Goal: Transaction & Acquisition: Purchase product/service

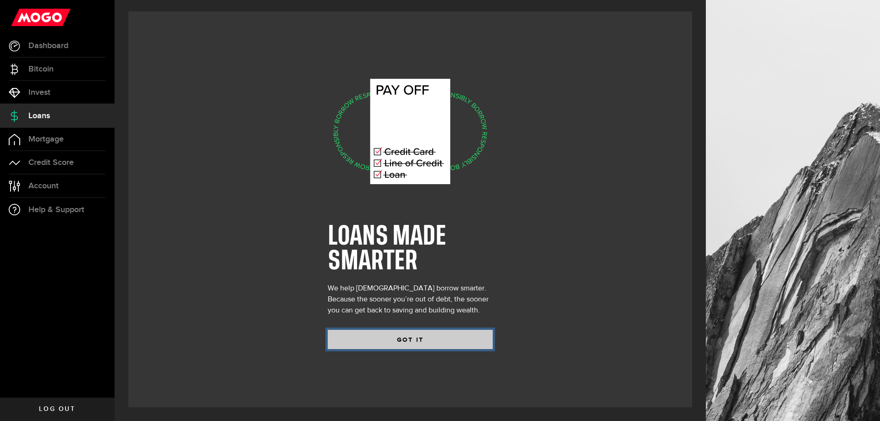
click at [415, 343] on button "GOT IT" at bounding box center [410, 339] width 165 height 19
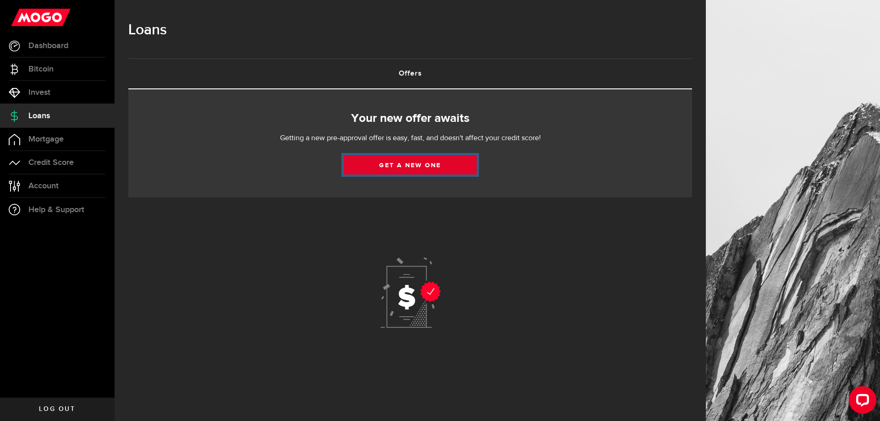
click at [440, 166] on link "Get a new one" at bounding box center [410, 164] width 133 height 19
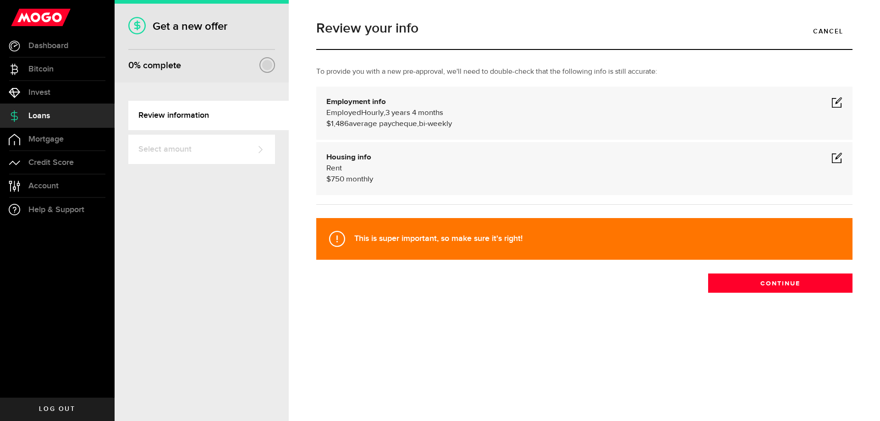
click at [835, 102] on span at bounding box center [837, 102] width 11 height 11
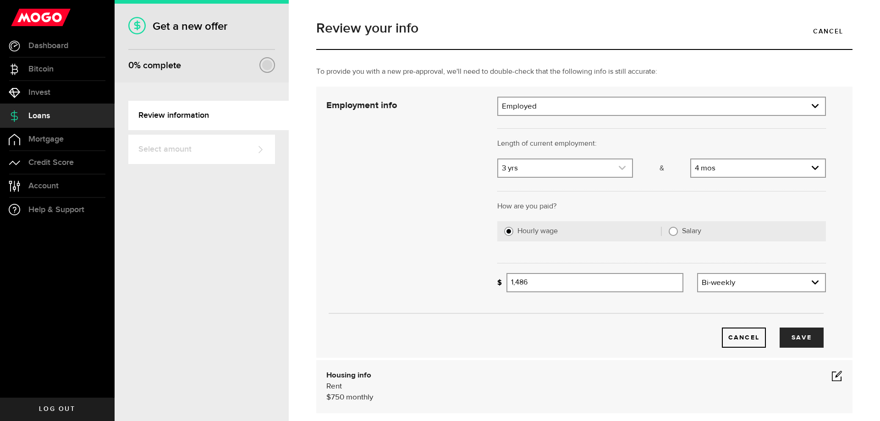
click at [579, 170] on link "expand select" at bounding box center [565, 168] width 134 height 17
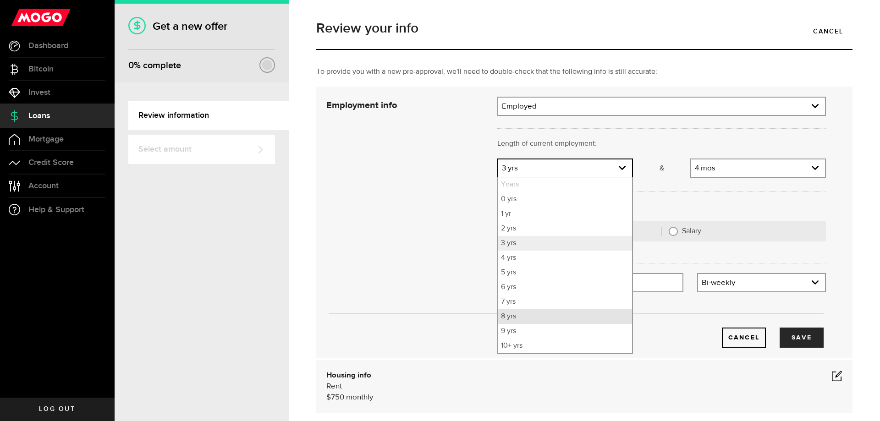
click at [542, 316] on li "8 yrs" at bounding box center [565, 316] width 134 height 15
select select "8"
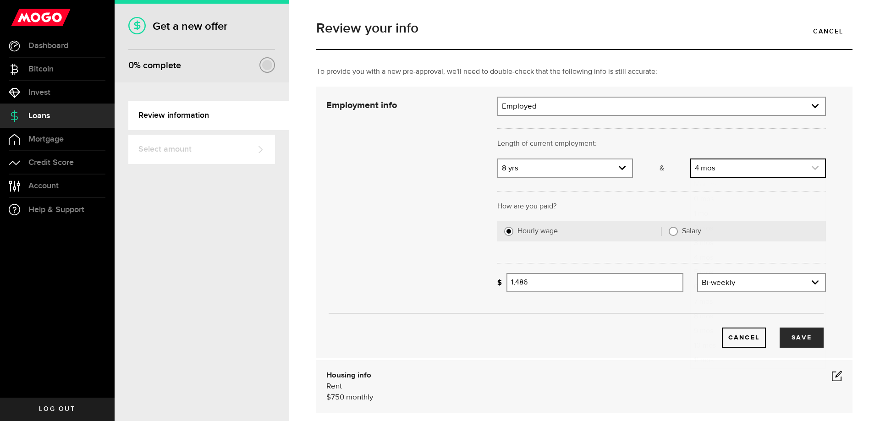
click at [745, 166] on link "expand select" at bounding box center [758, 168] width 134 height 17
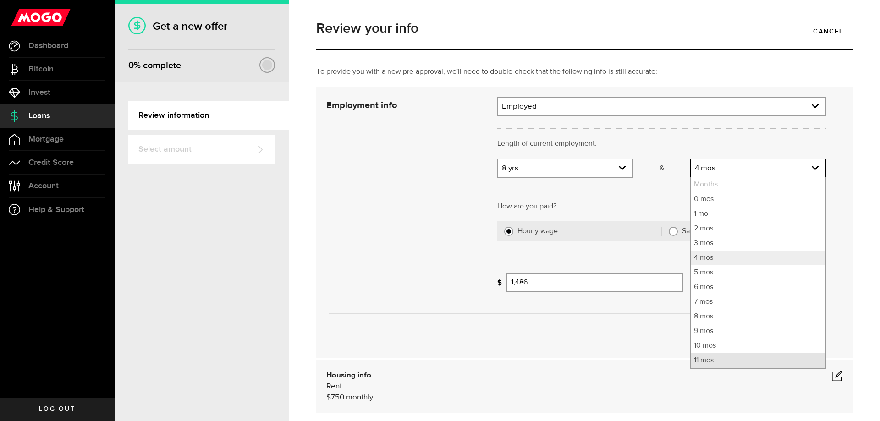
click at [714, 360] on li "11 mos" at bounding box center [758, 361] width 134 height 15
select select "11"
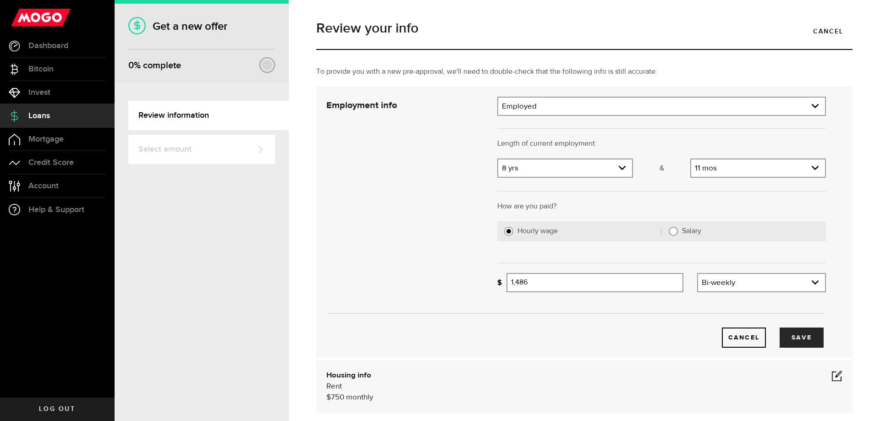
click at [670, 232] on input "Salary" at bounding box center [673, 231] width 9 height 9
radio input "true"
click at [593, 289] on input "Gross annual income" at bounding box center [667, 282] width 320 height 19
type input "86,000"
click at [797, 342] on button "Save" at bounding box center [802, 338] width 44 height 20
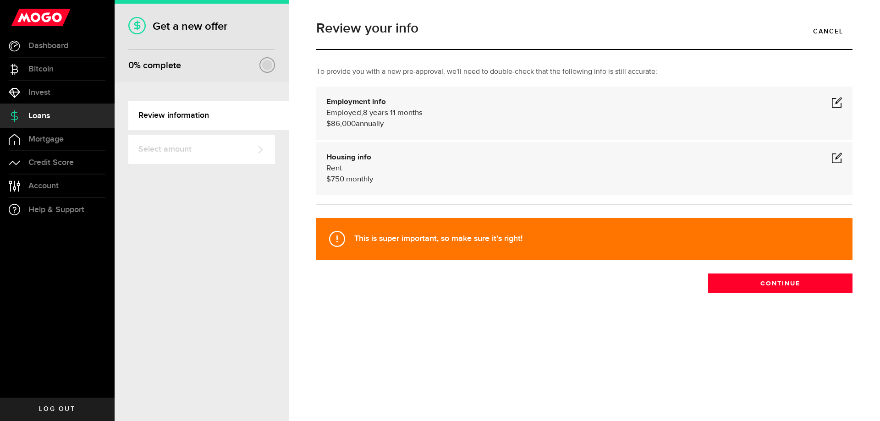
click at [835, 160] on span at bounding box center [837, 157] width 11 height 11
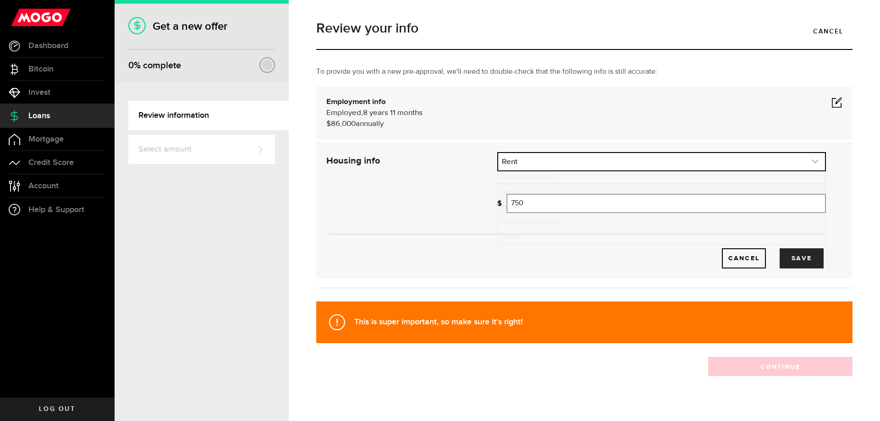
click at [537, 166] on link "expand select" at bounding box center [661, 161] width 327 height 17
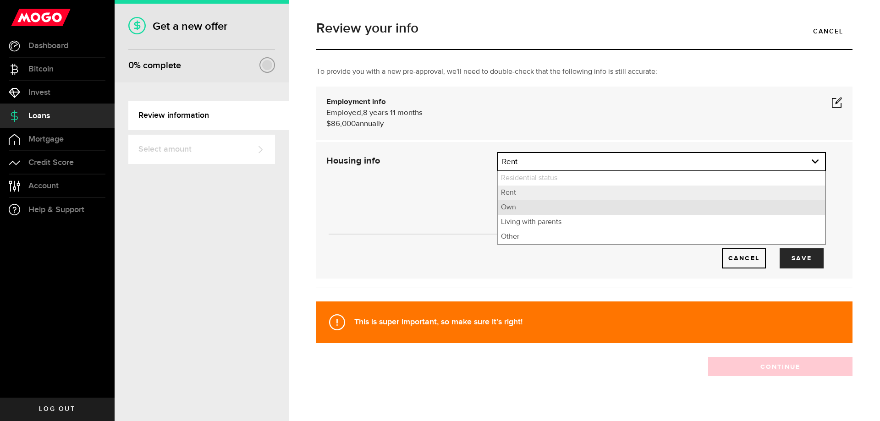
click at [529, 208] on li "Own" at bounding box center [661, 207] width 327 height 15
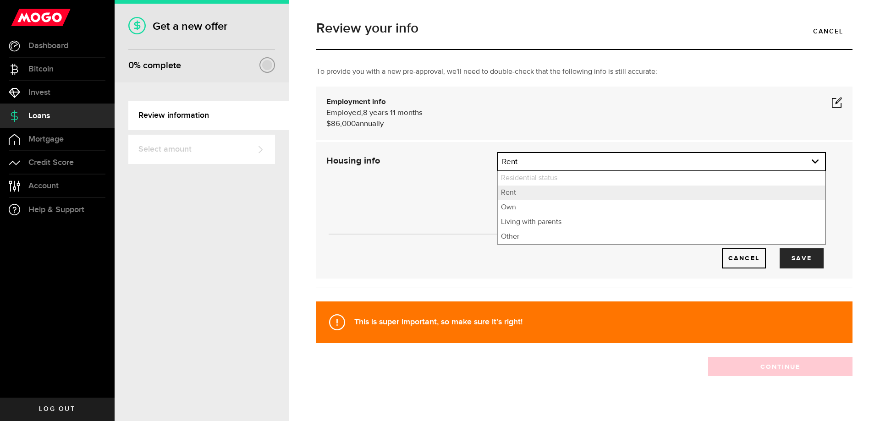
select select "Own"
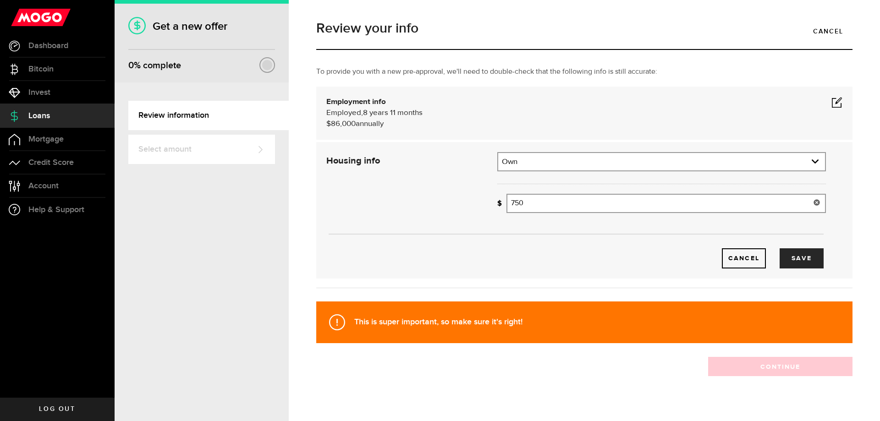
drag, startPoint x: 533, startPoint y: 202, endPoint x: 487, endPoint y: 203, distance: 45.9
click at [487, 203] on div "Housing info Residential status What's your residential status? Own Residential…" at bounding box center [577, 210] width 514 height 116
type input "2,230"
click at [806, 261] on button "Save" at bounding box center [802, 259] width 44 height 20
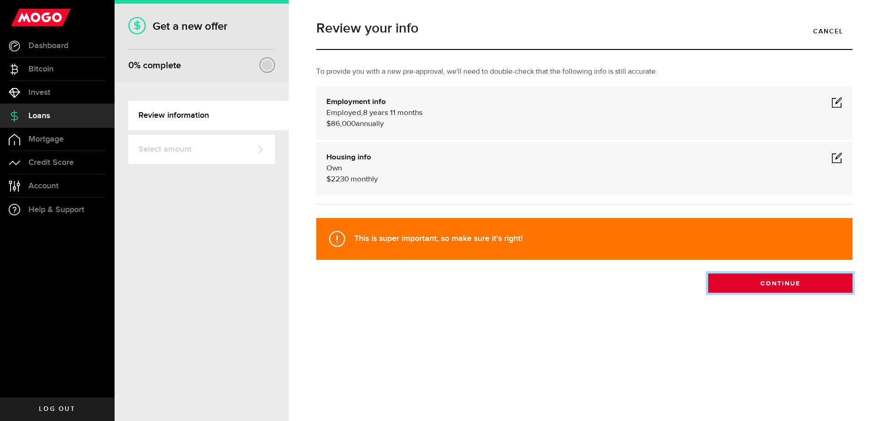
click at [795, 289] on button "Continue" at bounding box center [780, 283] width 144 height 19
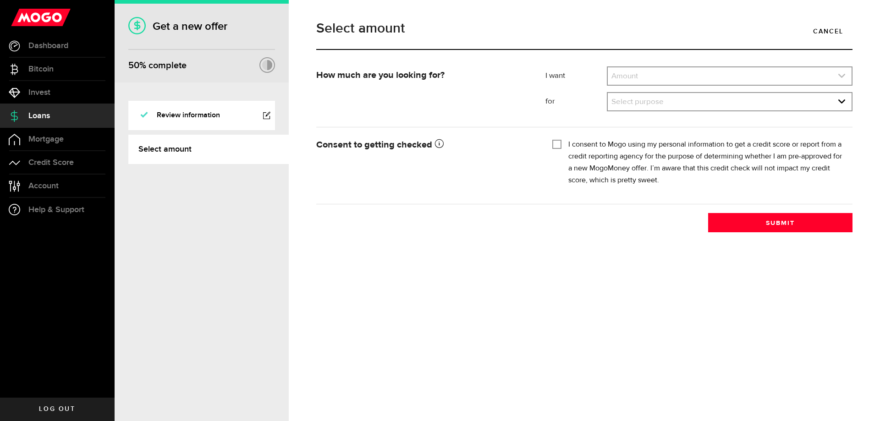
click at [649, 78] on link "expand select" at bounding box center [730, 75] width 244 height 17
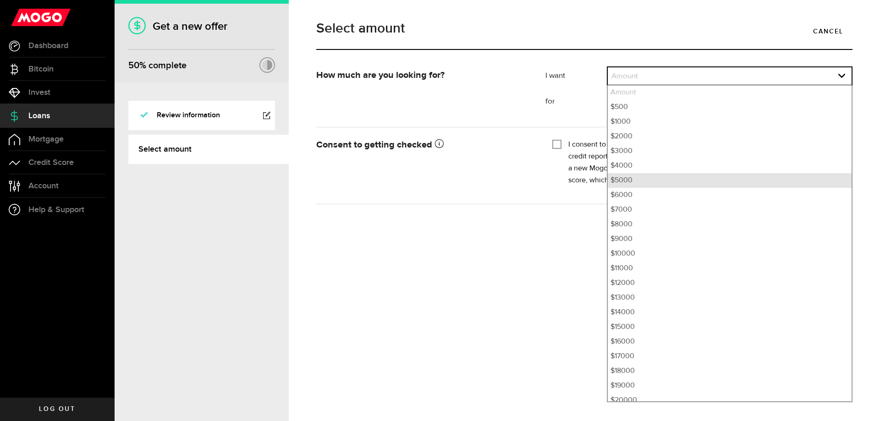
click at [632, 180] on li "$5000" at bounding box center [730, 180] width 244 height 15
select select "5000"
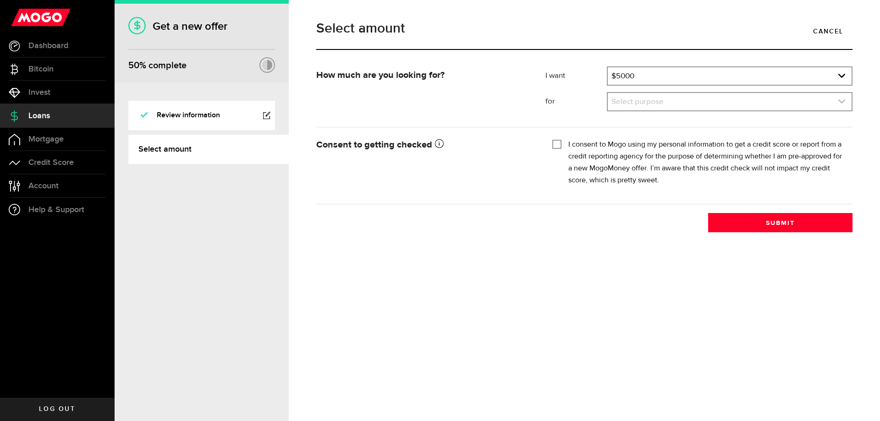
click at [646, 102] on link "expand select" at bounding box center [730, 101] width 244 height 17
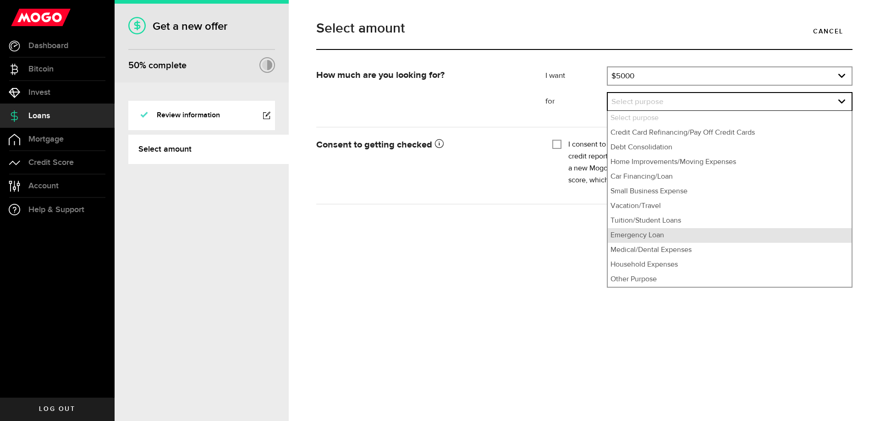
click at [646, 238] on li "Emergency Loan" at bounding box center [730, 235] width 244 height 15
select select "Emergency Loan"
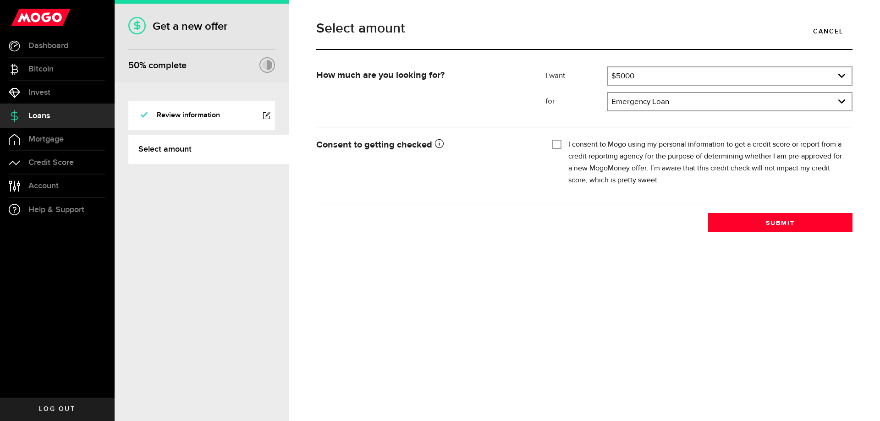
click at [560, 145] on input "I consent to Mogo using my personal information to get a credit score or report…" at bounding box center [557, 143] width 9 height 9
checkbox input "true"
click at [760, 220] on button "Submit" at bounding box center [780, 222] width 144 height 19
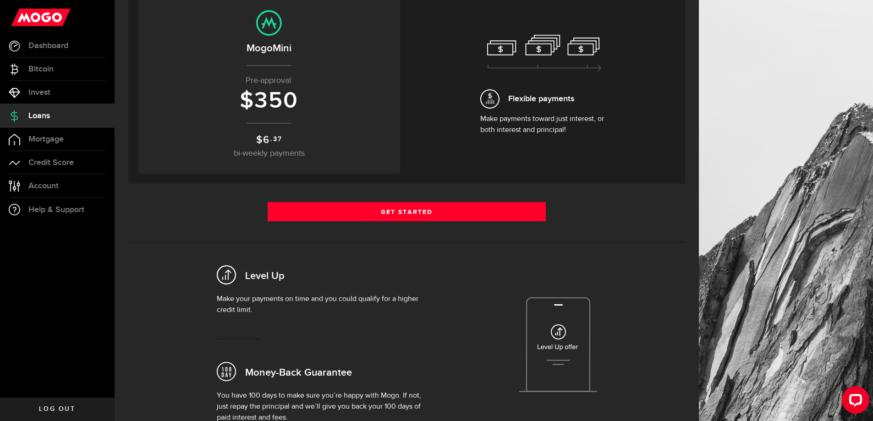
scroll to position [92, 0]
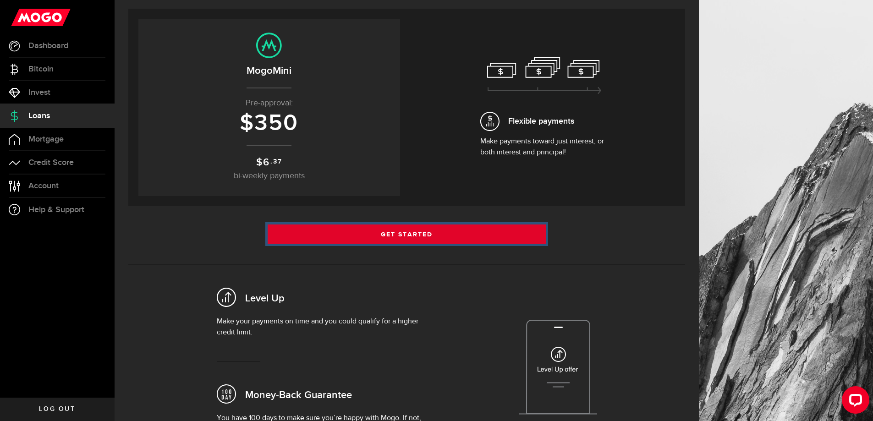
click at [431, 229] on link "Get Started" at bounding box center [407, 234] width 279 height 19
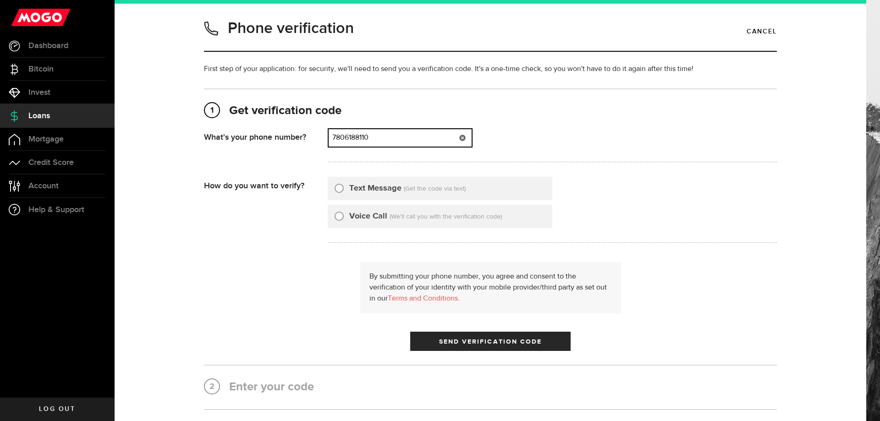
drag, startPoint x: 420, startPoint y: 137, endPoint x: 338, endPoint y: 142, distance: 82.7
click at [338, 142] on input "7806188110" at bounding box center [400, 137] width 143 height 17
type input "7"
type input "2369889897"
click at [335, 192] on div "Text Message" at bounding box center [368, 188] width 67 height 12
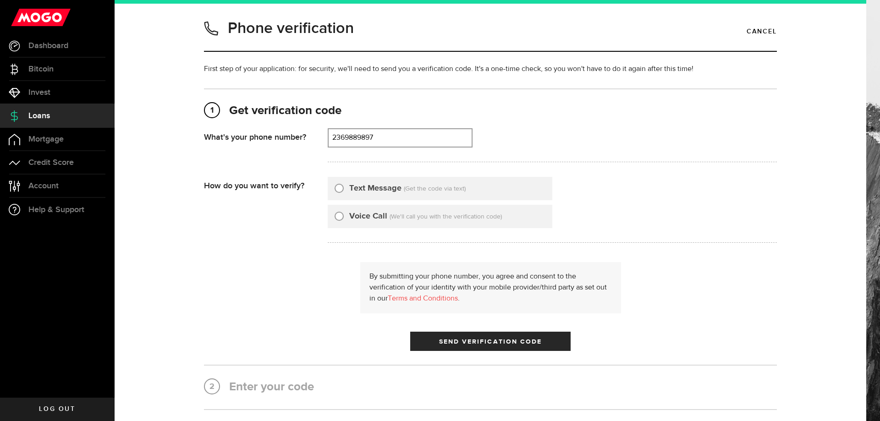
click at [335, 189] on input "Text Message" at bounding box center [339, 186] width 9 height 9
radio input "true"
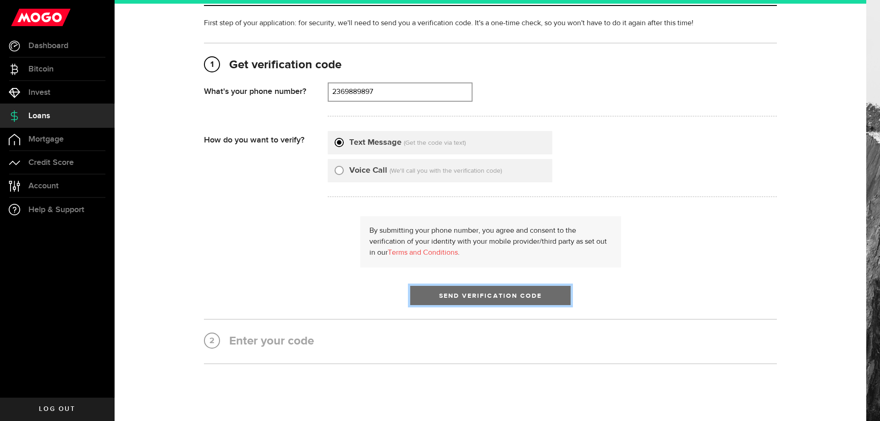
click at [451, 292] on button "Send Verification Code" at bounding box center [490, 295] width 160 height 19
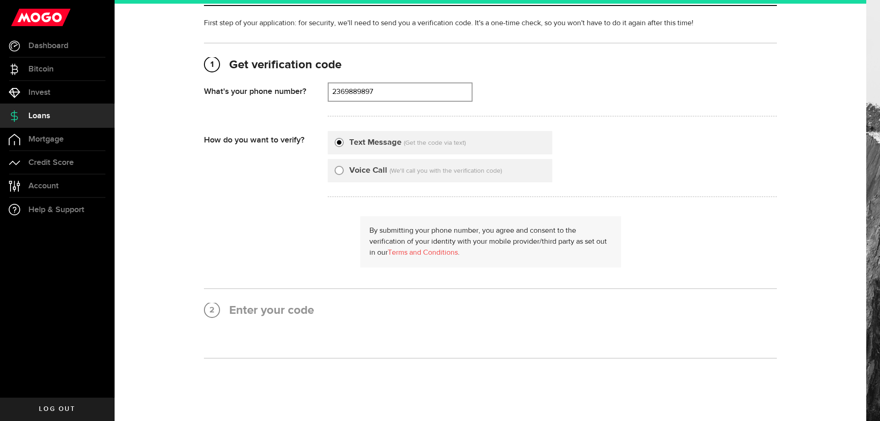
scroll to position [0, 0]
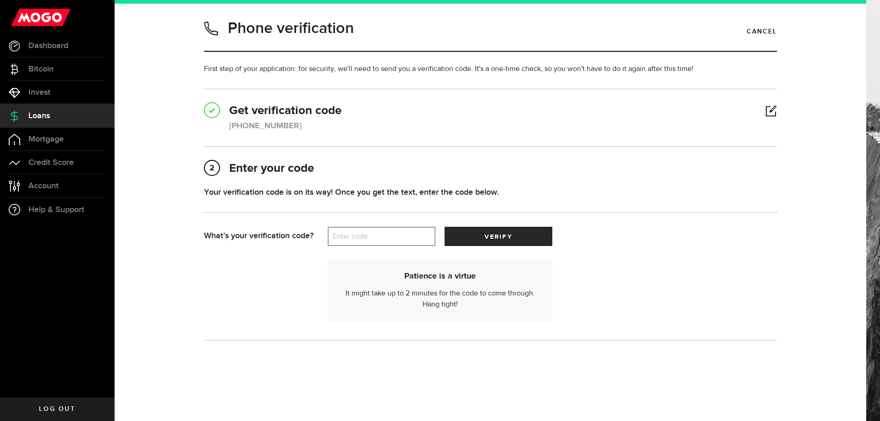
click at [371, 241] on label "Enter code" at bounding box center [382, 236] width 108 height 19
click at [371, 241] on input "Enter code" at bounding box center [382, 236] width 108 height 19
type input "17452"
click at [485, 235] on span "verify" at bounding box center [499, 237] width 28 height 6
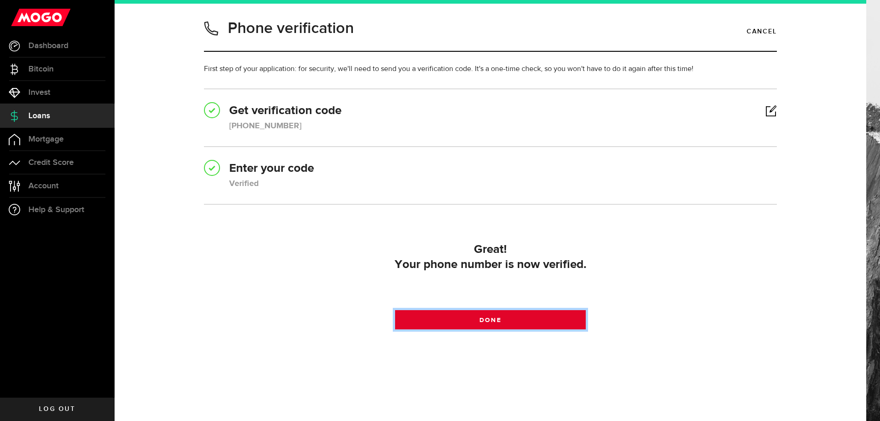
click at [491, 316] on link "Done" at bounding box center [490, 319] width 191 height 19
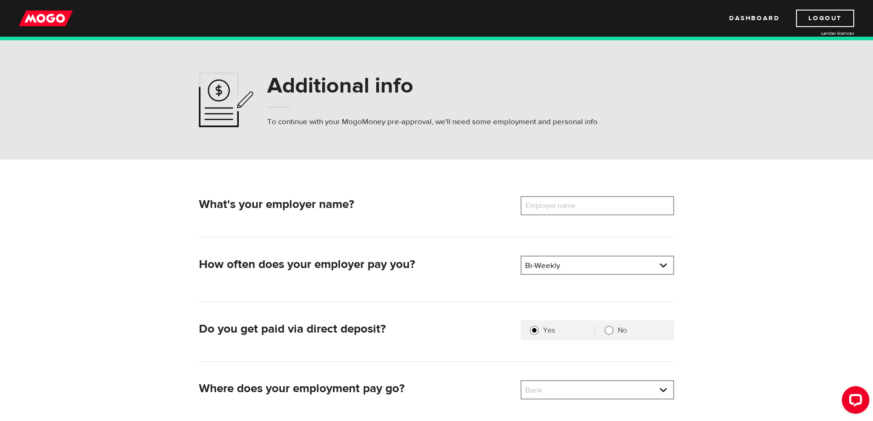
click at [573, 206] on label "Employer name" at bounding box center [558, 205] width 74 height 19
click at [573, 206] on input "Employer name" at bounding box center [598, 205] width 154 height 19
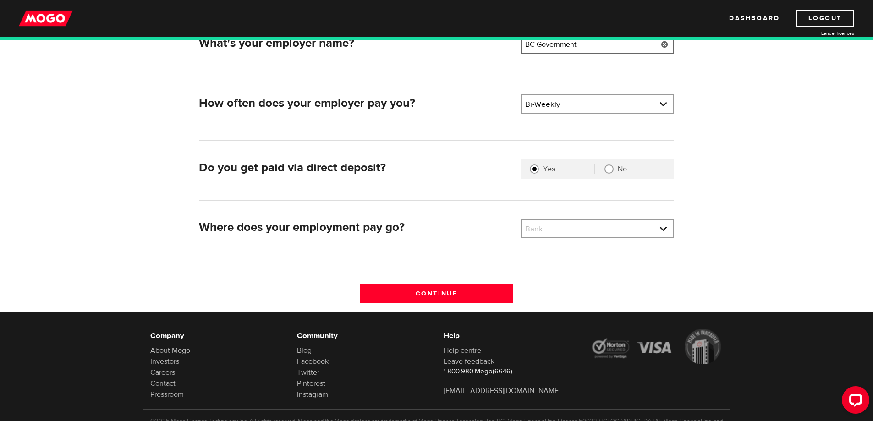
scroll to position [183, 0]
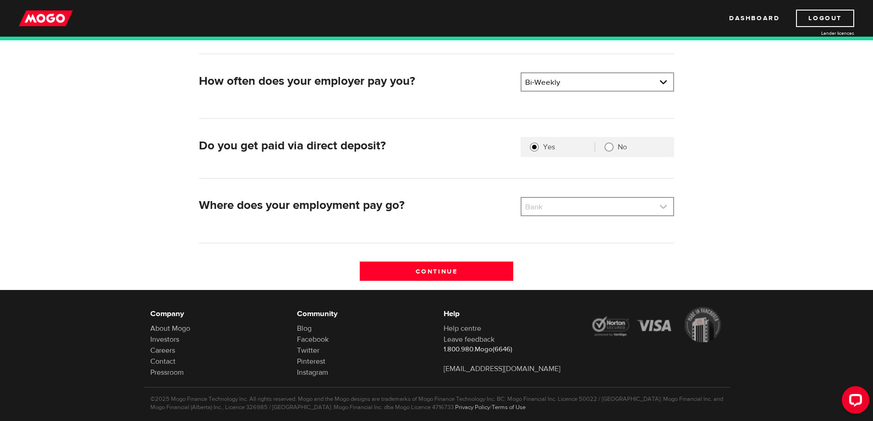
type input "BC Government"
click at [575, 210] on link at bounding box center [598, 206] width 152 height 17
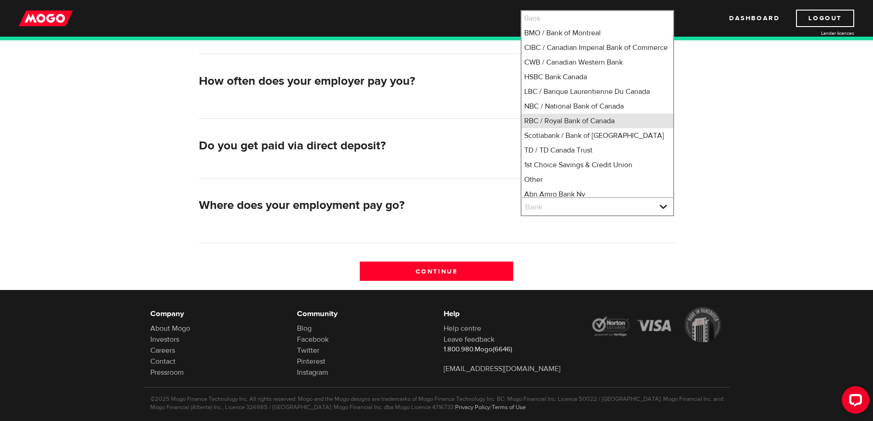
scroll to position [1, 0]
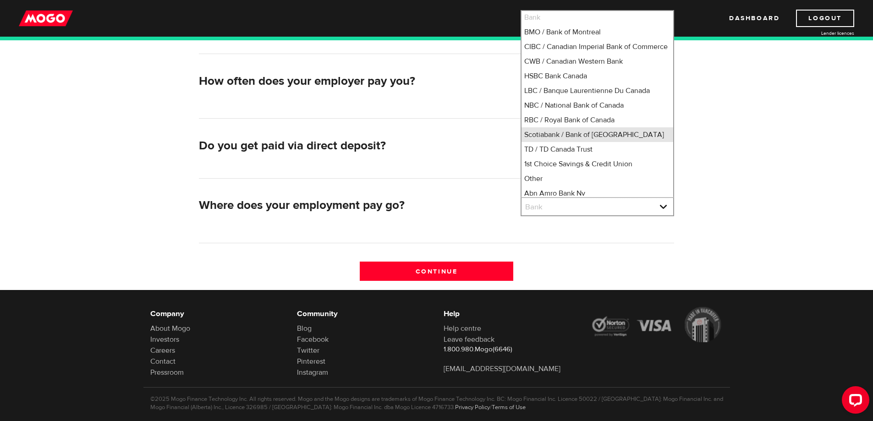
click at [579, 142] on li "Scotiabank / Bank of [GEOGRAPHIC_DATA]" at bounding box center [598, 134] width 152 height 15
select select "2"
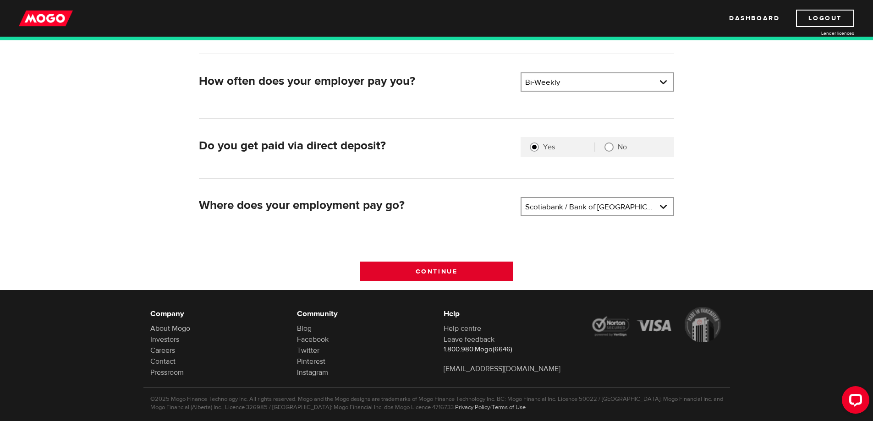
click at [460, 271] on input "Continue" at bounding box center [437, 271] width 154 height 19
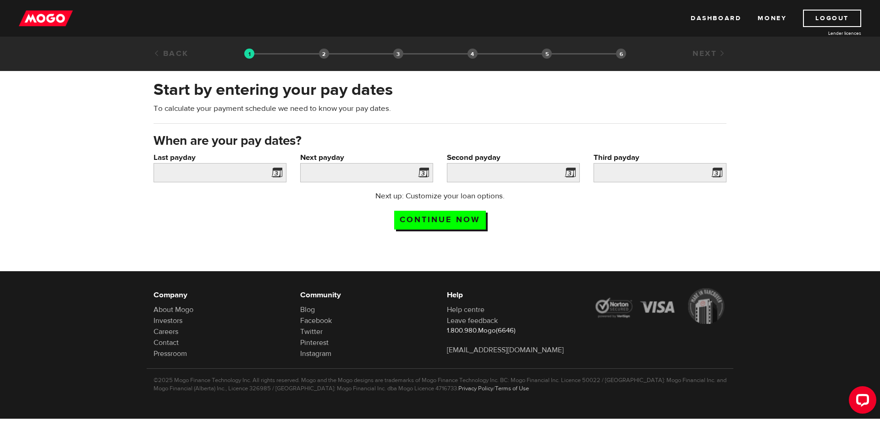
click at [279, 174] on span at bounding box center [275, 174] width 14 height 15
click at [277, 173] on span at bounding box center [275, 174] width 14 height 15
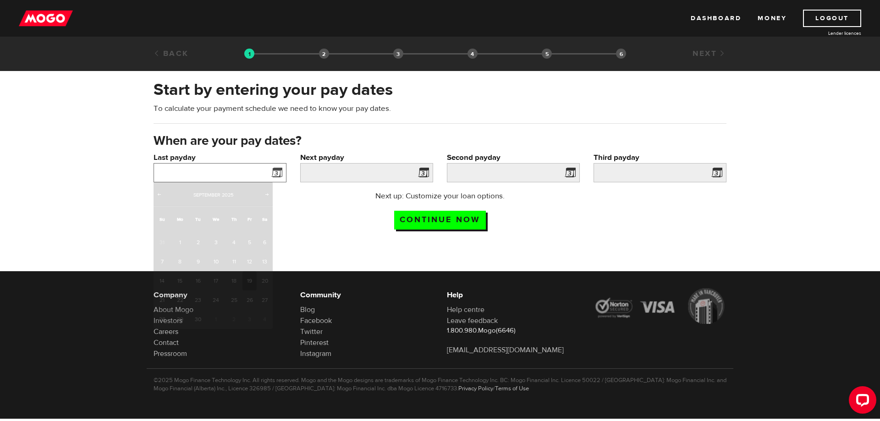
click at [192, 172] on input "Last payday" at bounding box center [220, 172] width 133 height 19
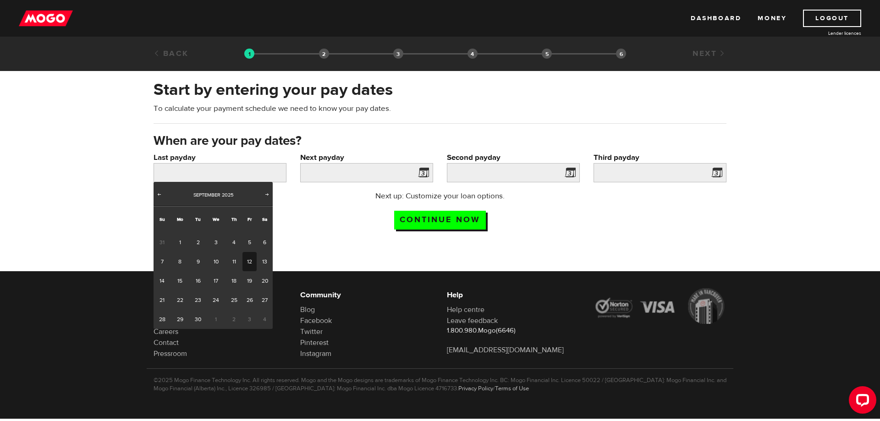
click at [249, 257] on link "12" at bounding box center [250, 261] width 14 height 19
type input "2025/09/12"
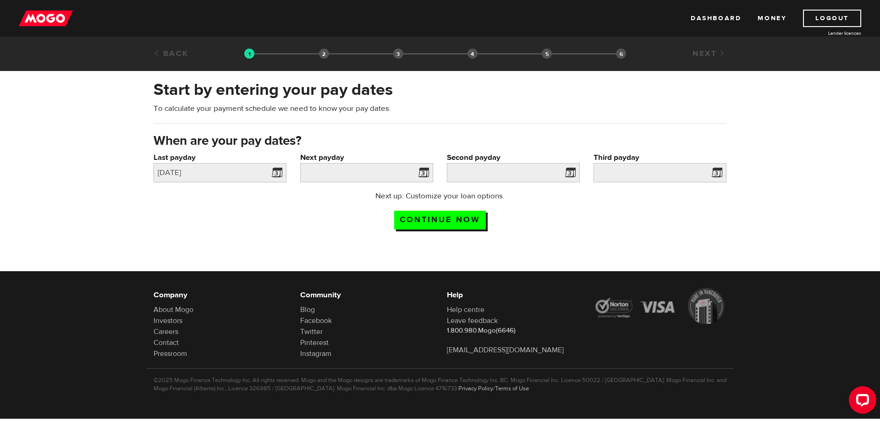
click at [425, 172] on span at bounding box center [422, 174] width 14 height 15
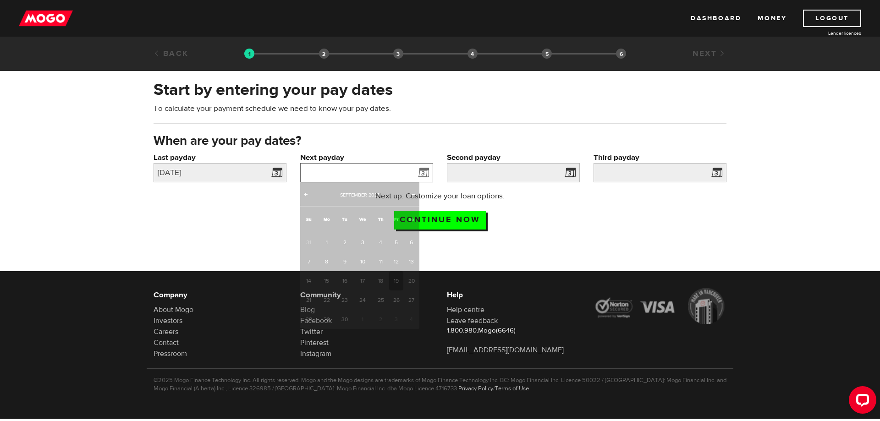
click at [377, 172] on input "Next payday" at bounding box center [366, 172] width 133 height 19
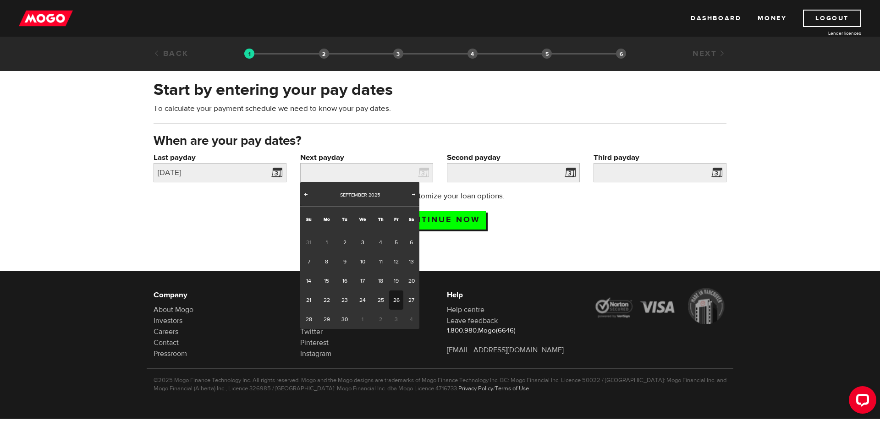
click at [392, 297] on link "26" at bounding box center [396, 300] width 14 height 19
type input "2025/09/26"
type input "2025/10/10"
type input "2025/10/24"
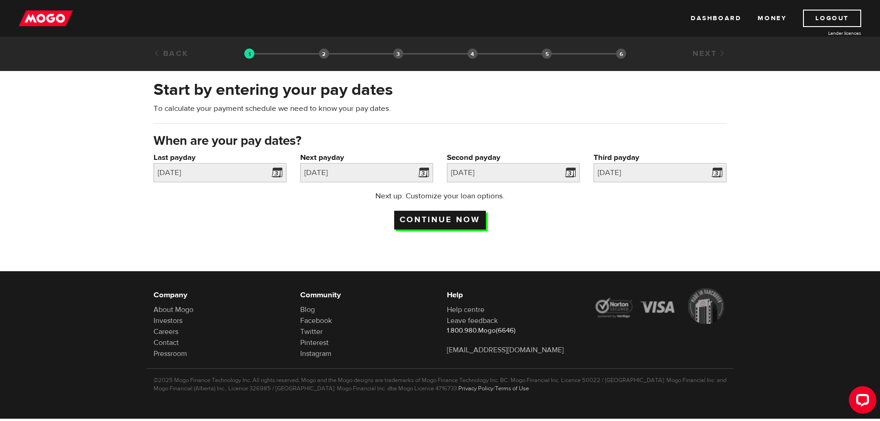
click at [445, 213] on input "Continue now" at bounding box center [440, 220] width 92 height 19
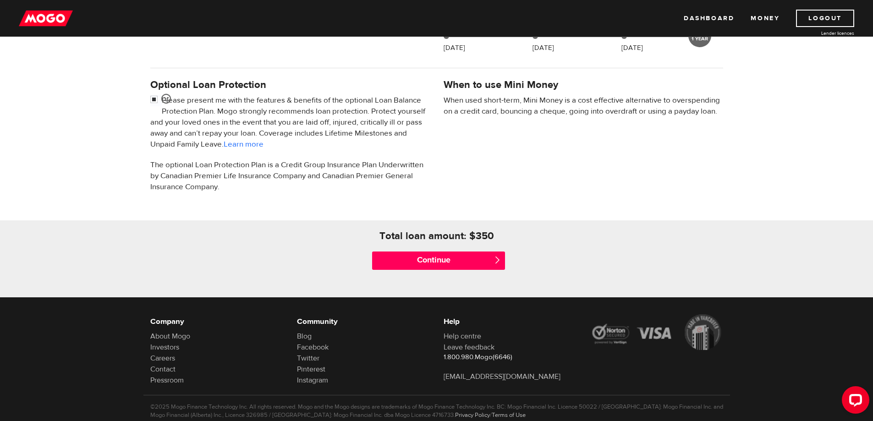
scroll to position [275, 0]
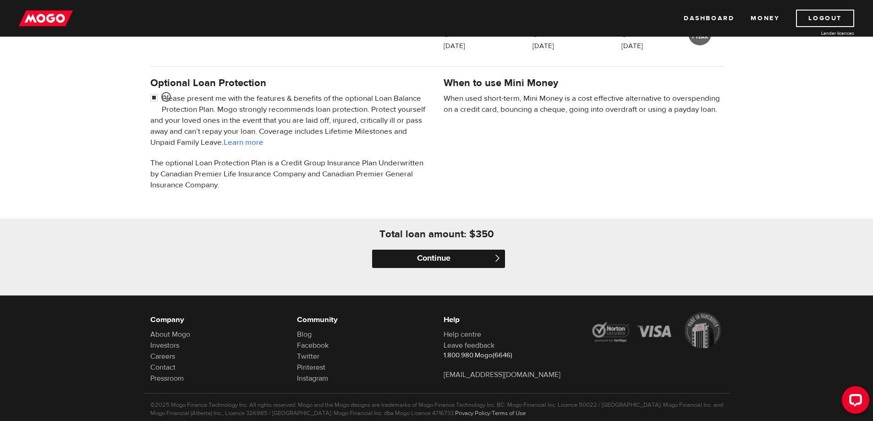
click at [425, 261] on input "Continue" at bounding box center [438, 259] width 133 height 18
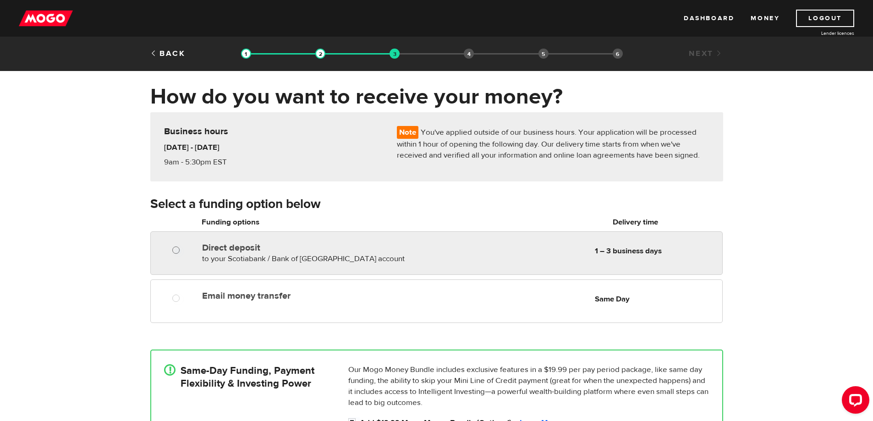
radio input "true"
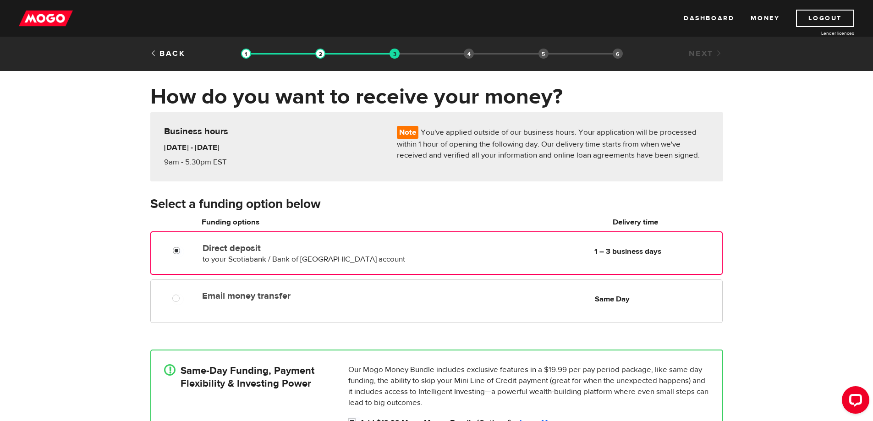
click at [172, 248] on div at bounding box center [179, 251] width 55 height 11
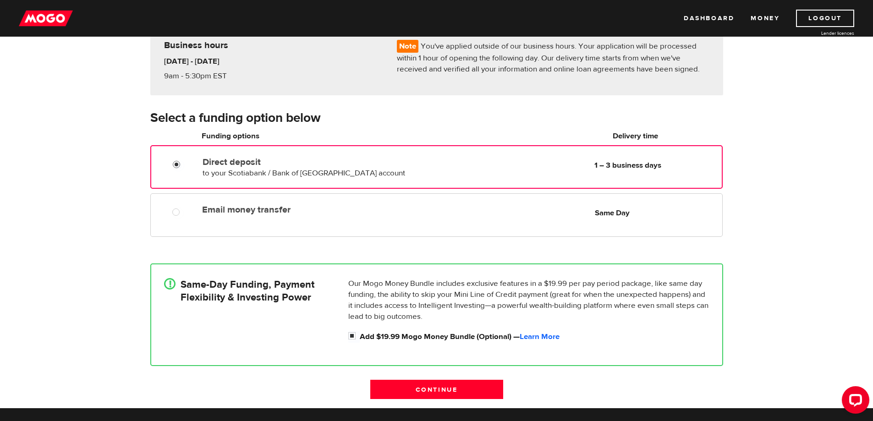
scroll to position [92, 0]
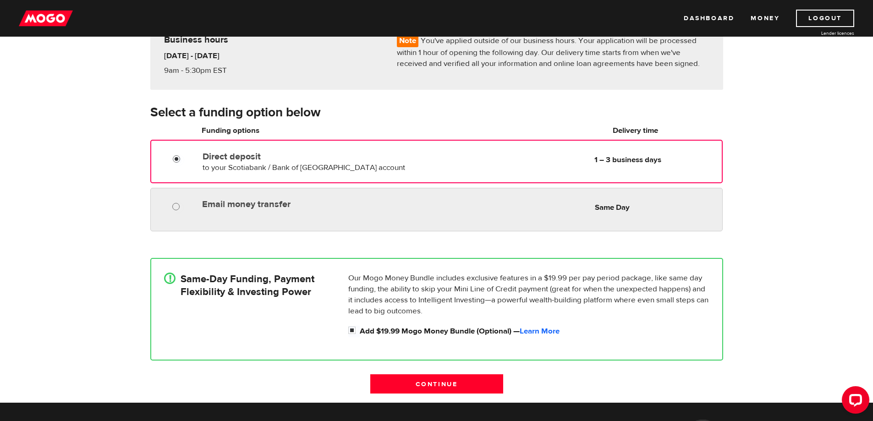
radio input "true"
click at [178, 206] on input "Email money transfer" at bounding box center [177, 207] width 11 height 11
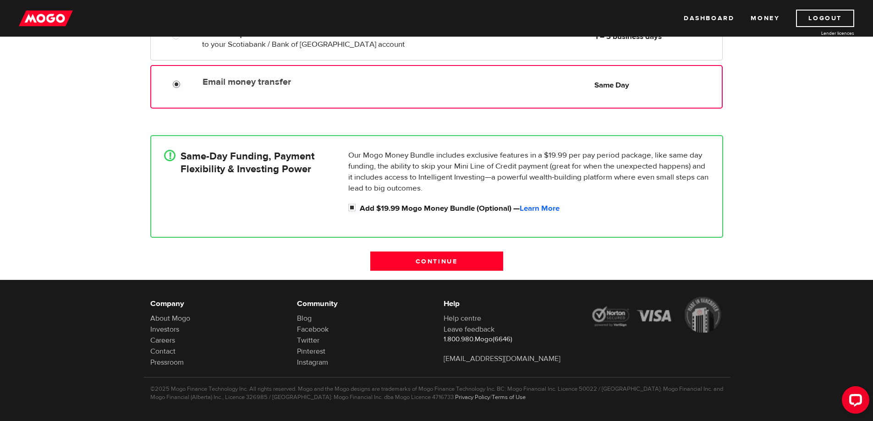
scroll to position [223, 0]
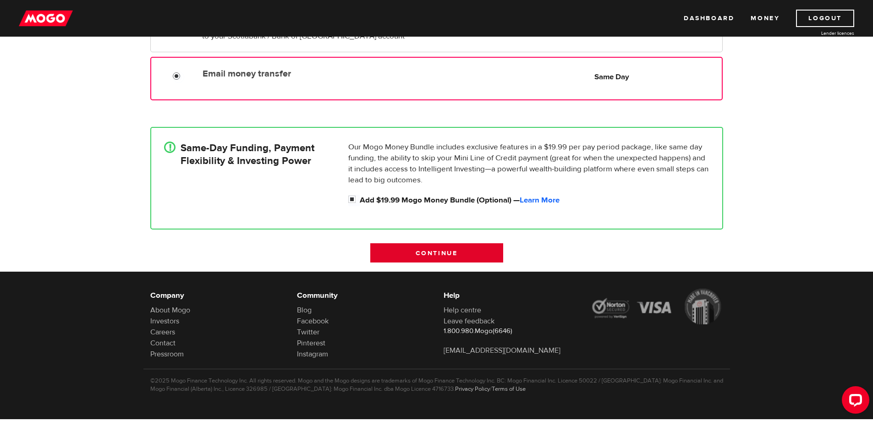
click at [435, 257] on input "Continue" at bounding box center [436, 252] width 133 height 19
